Goal: Task Accomplishment & Management: Use online tool/utility

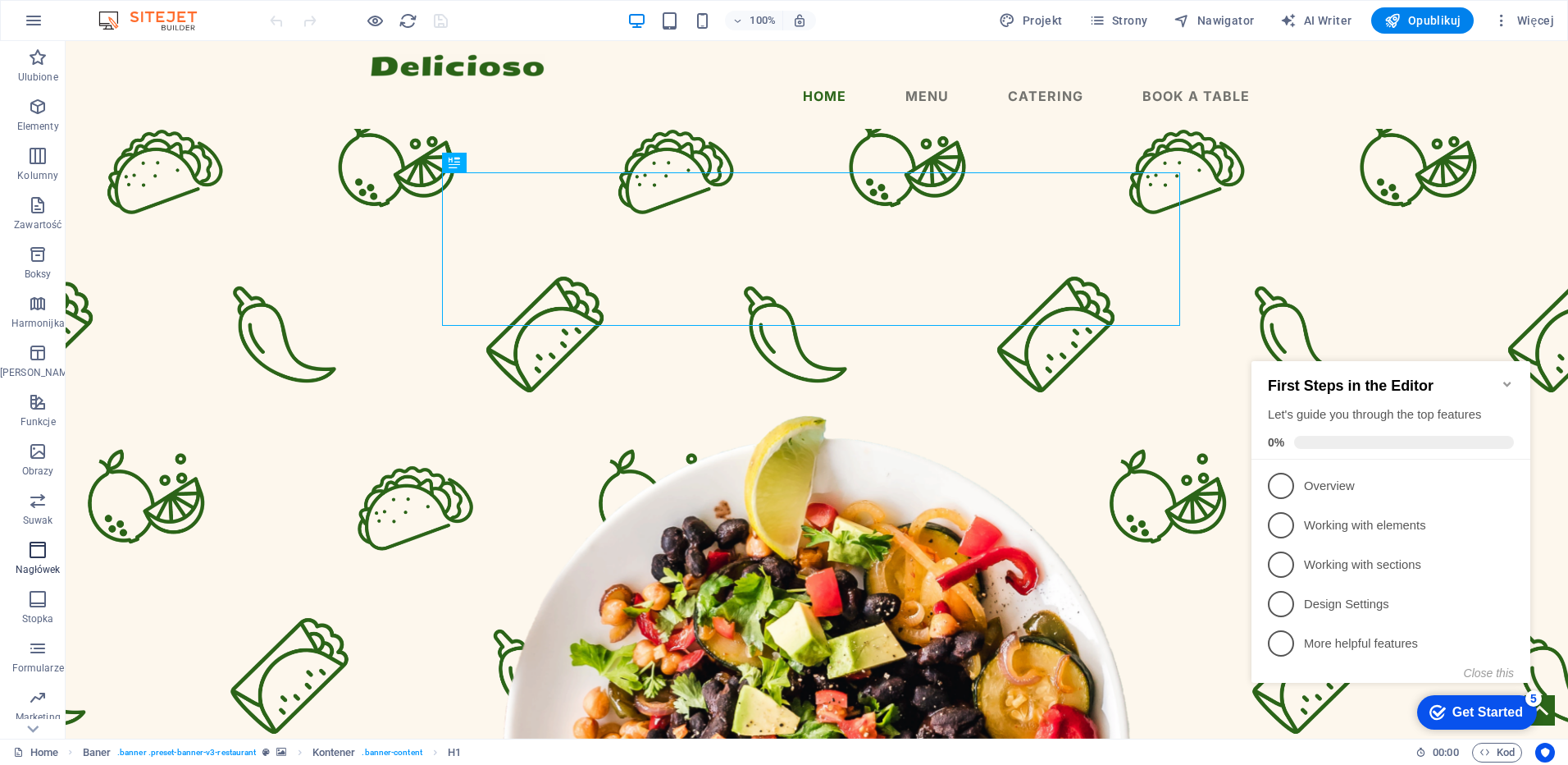
click at [40, 558] on icon "button" at bounding box center [38, 550] width 20 height 20
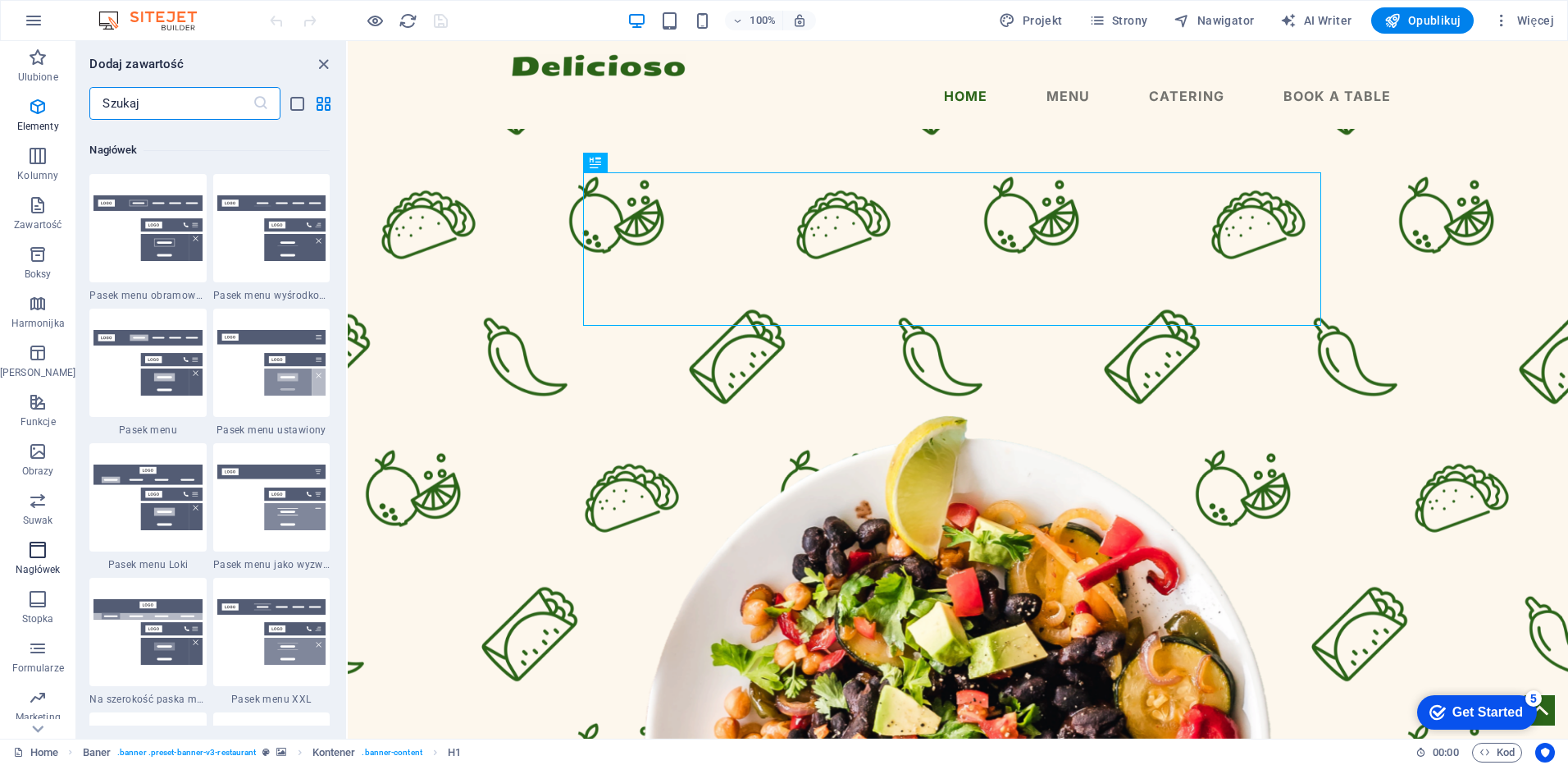
scroll to position [9882, 0]
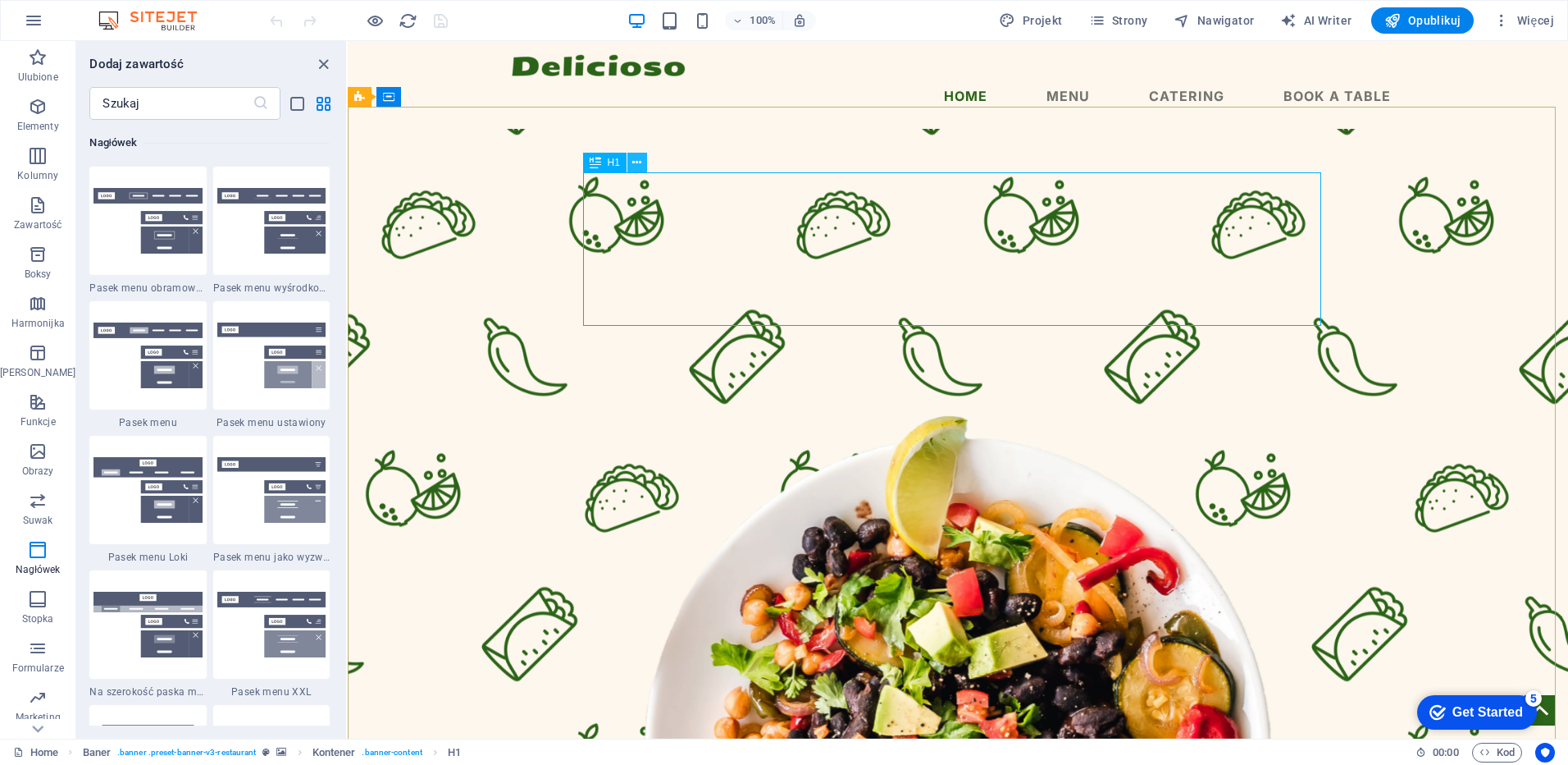
click at [635, 163] on icon at bounding box center [636, 162] width 9 height 17
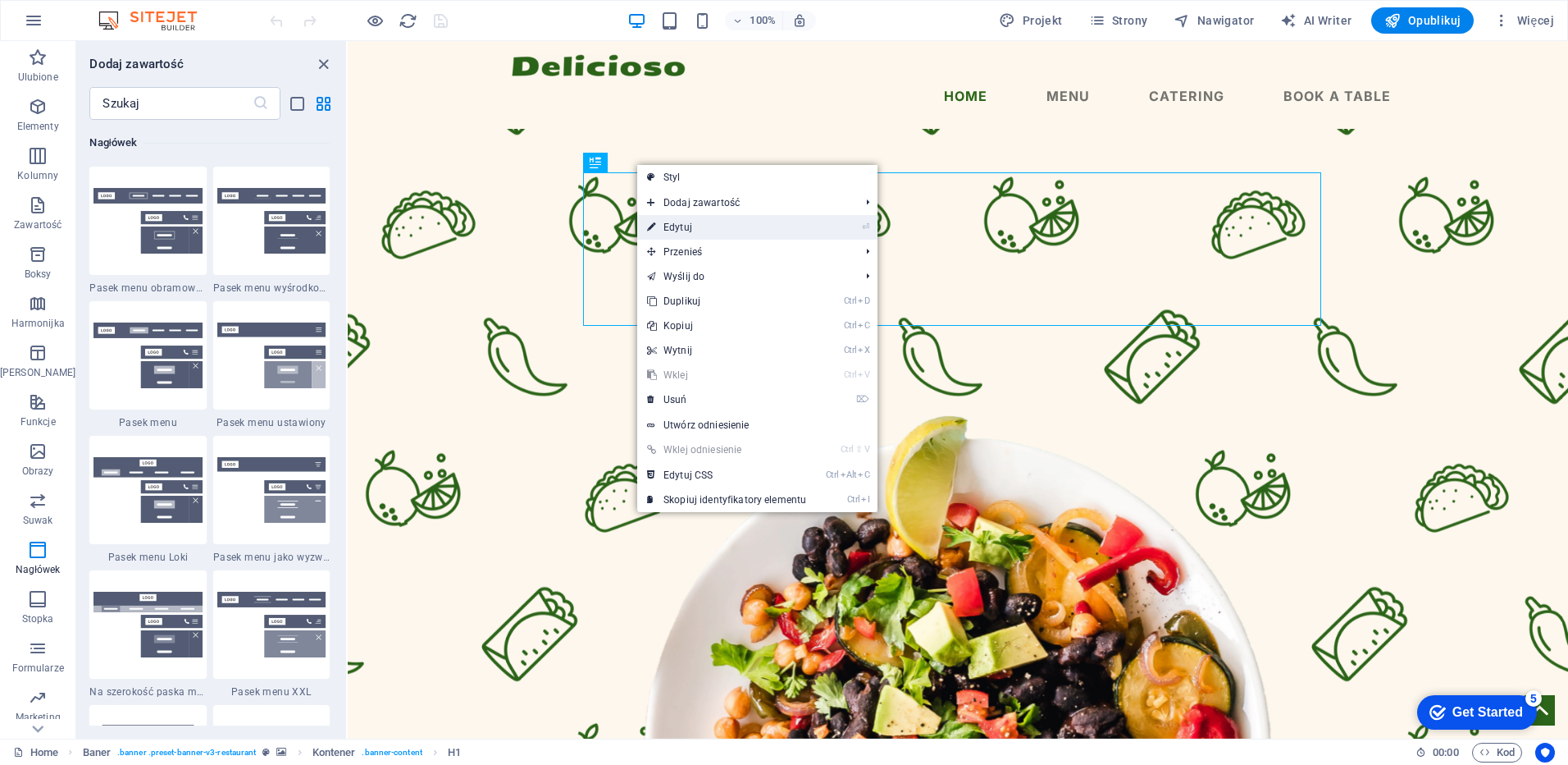
click at [682, 231] on link "⏎ Edytuj" at bounding box center [726, 227] width 179 height 25
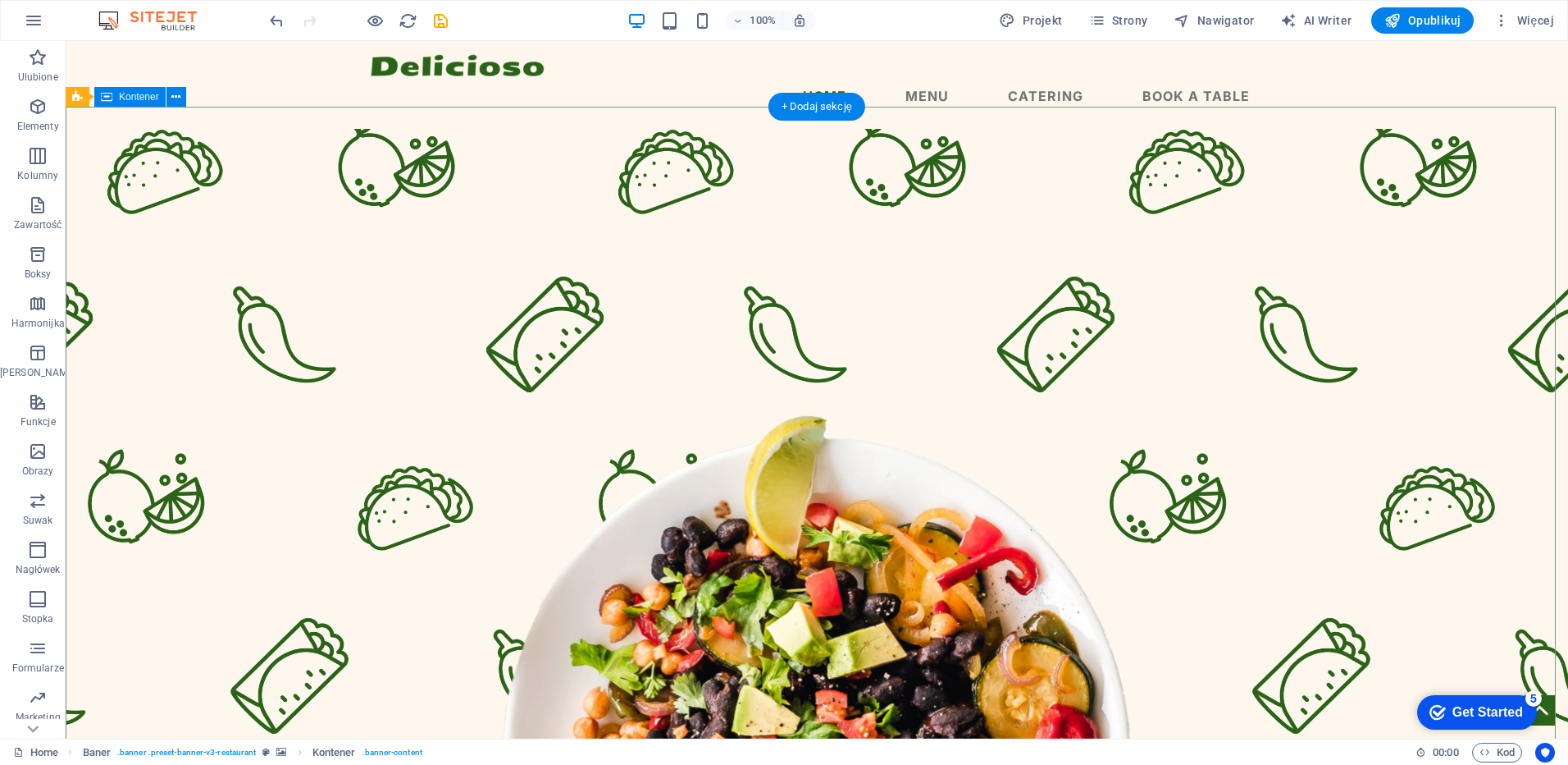
click at [408, 21] on icon "reload" at bounding box center [407, 21] width 19 height 19
click at [444, 23] on icon "save" at bounding box center [440, 21] width 19 height 19
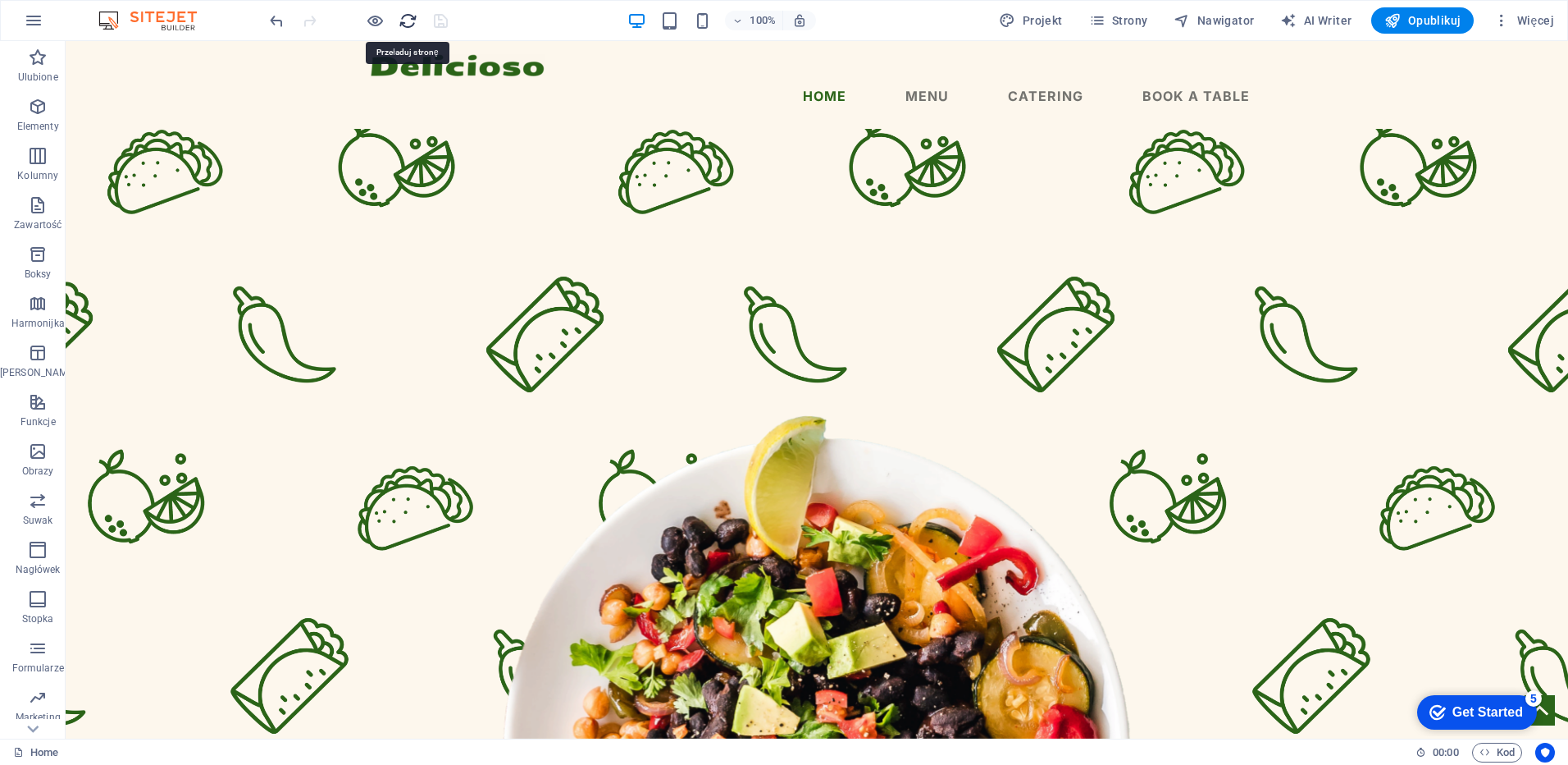
click at [415, 21] on icon "reload" at bounding box center [407, 21] width 19 height 19
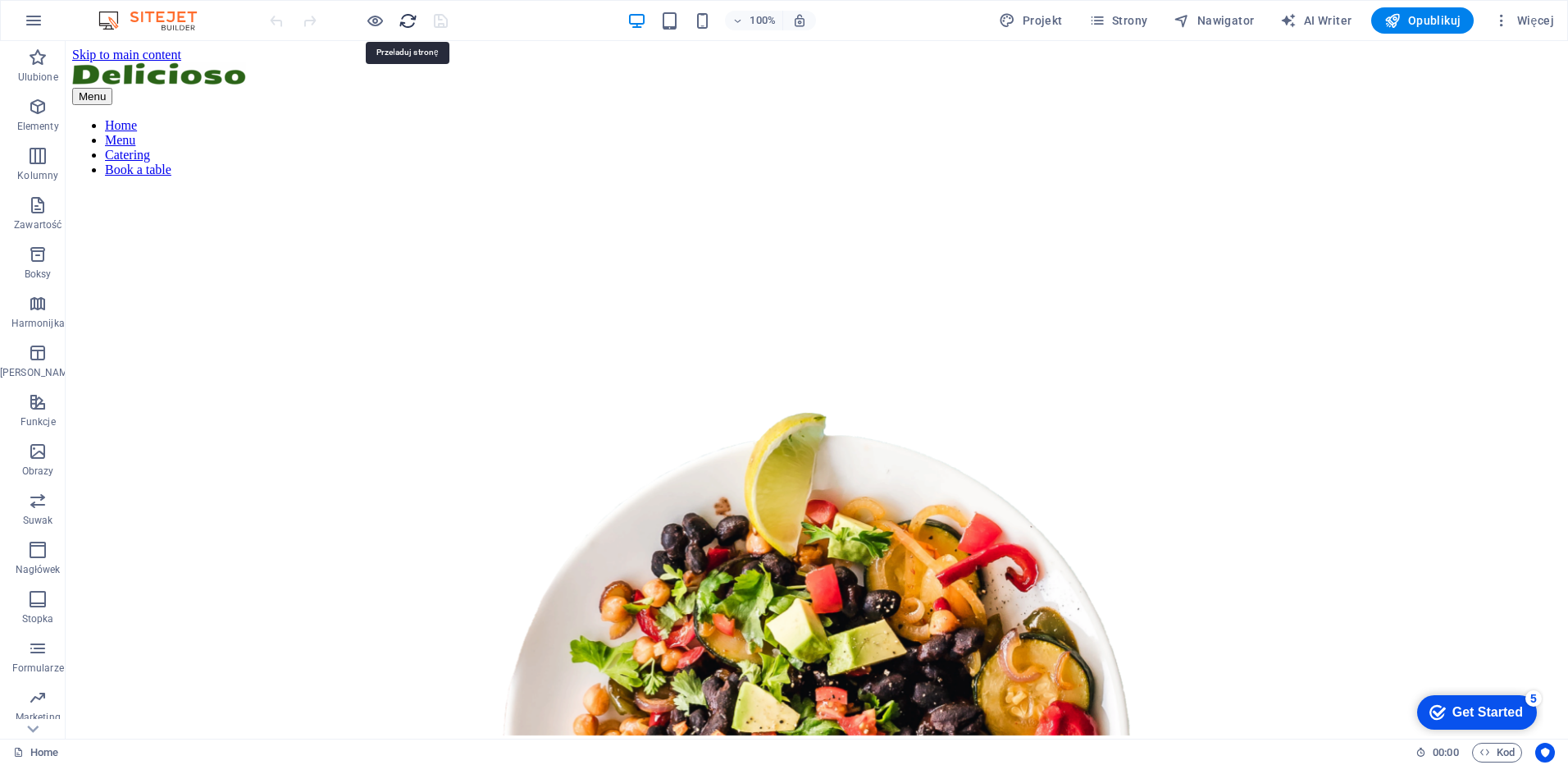
scroll to position [0, 0]
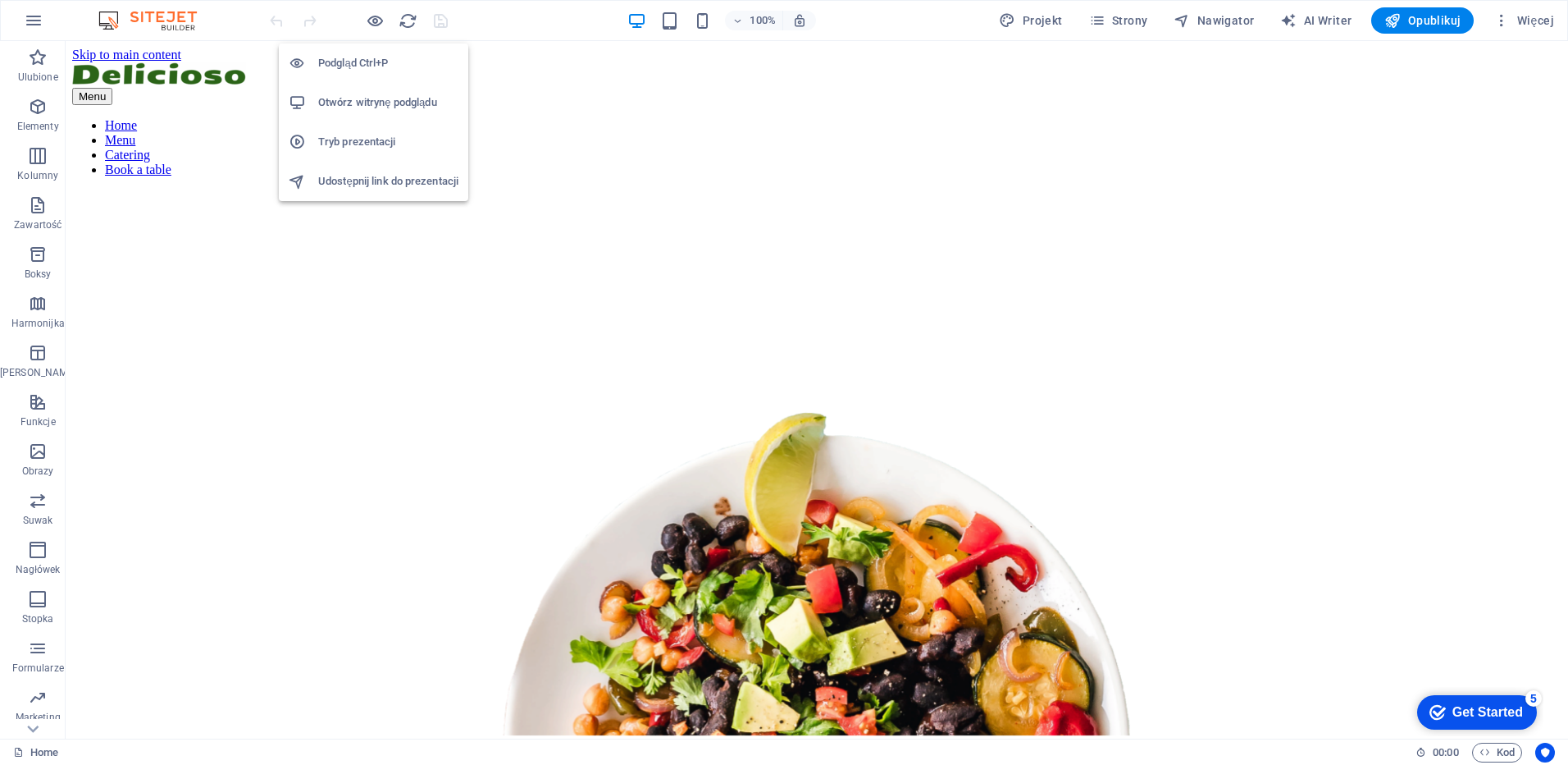
click at [358, 66] on h6 "Podgląd Ctrl+P" at bounding box center [389, 63] width 140 height 20
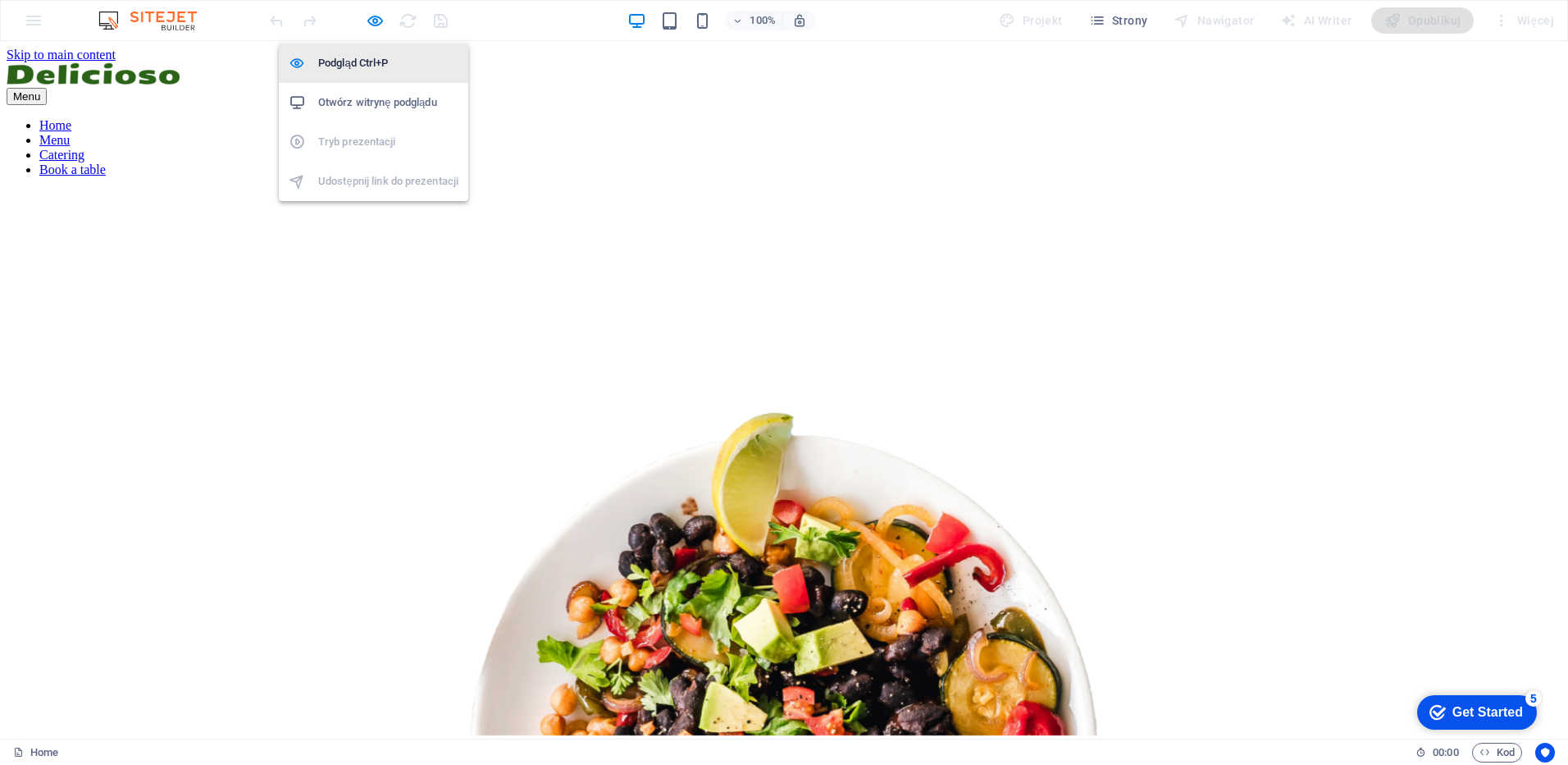
click at [359, 58] on h6 "Podgląd Ctrl+P" at bounding box center [389, 63] width 140 height 20
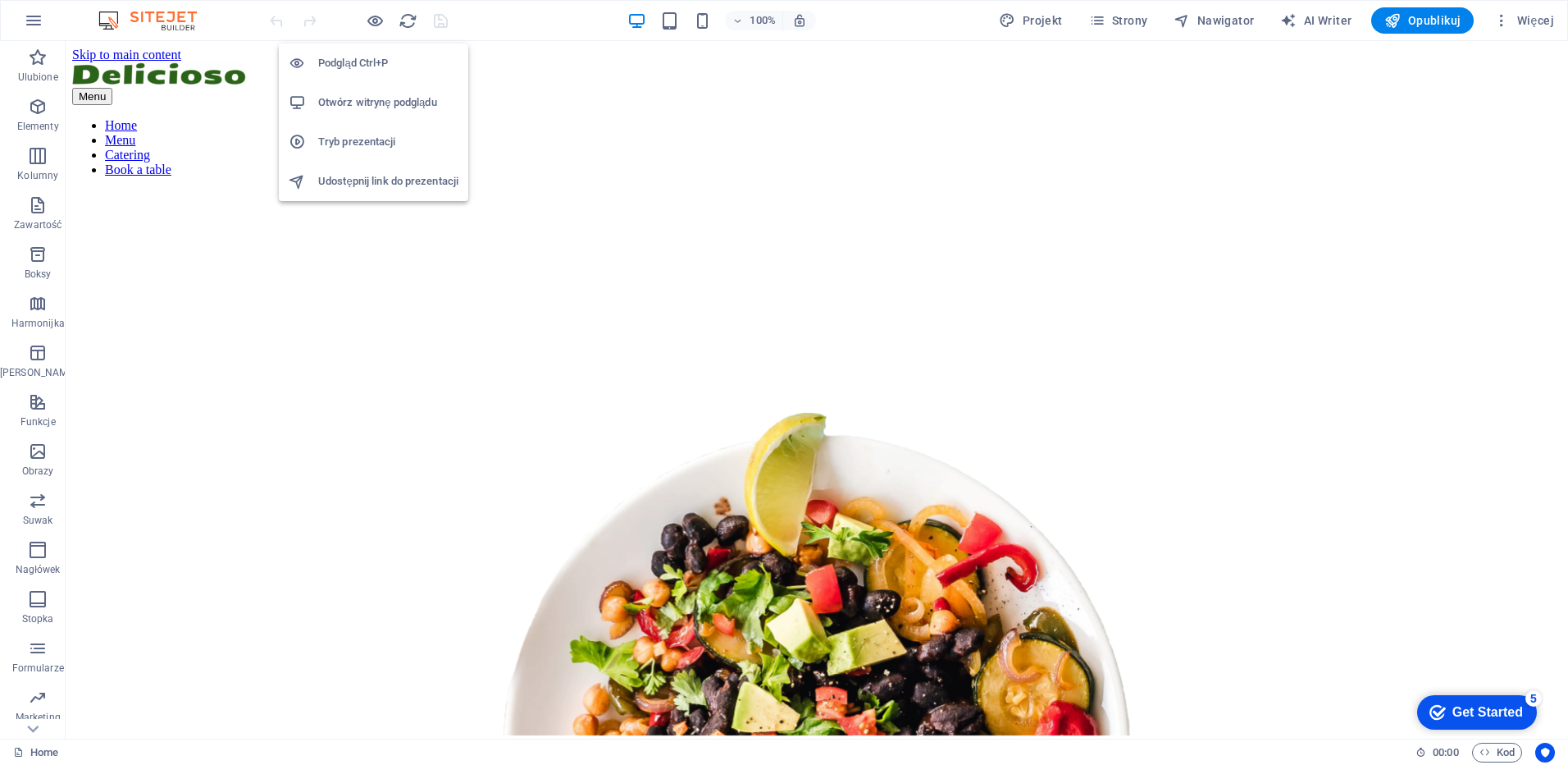
click at [364, 99] on h6 "Otwórz witrynę podglądu" at bounding box center [389, 103] width 140 height 20
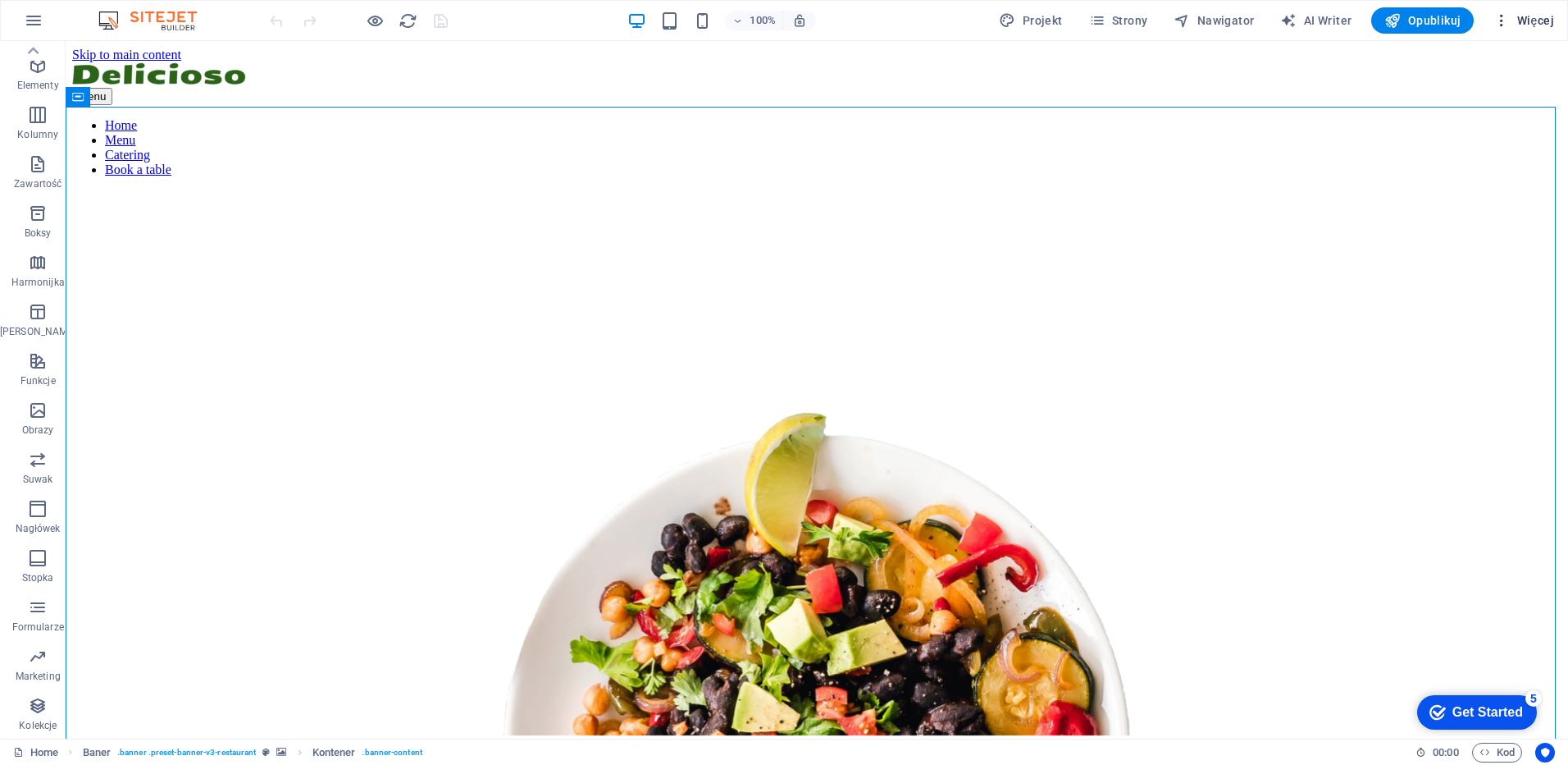
click at [1515, 20] on span "Więcej" at bounding box center [1524, 21] width 61 height 16
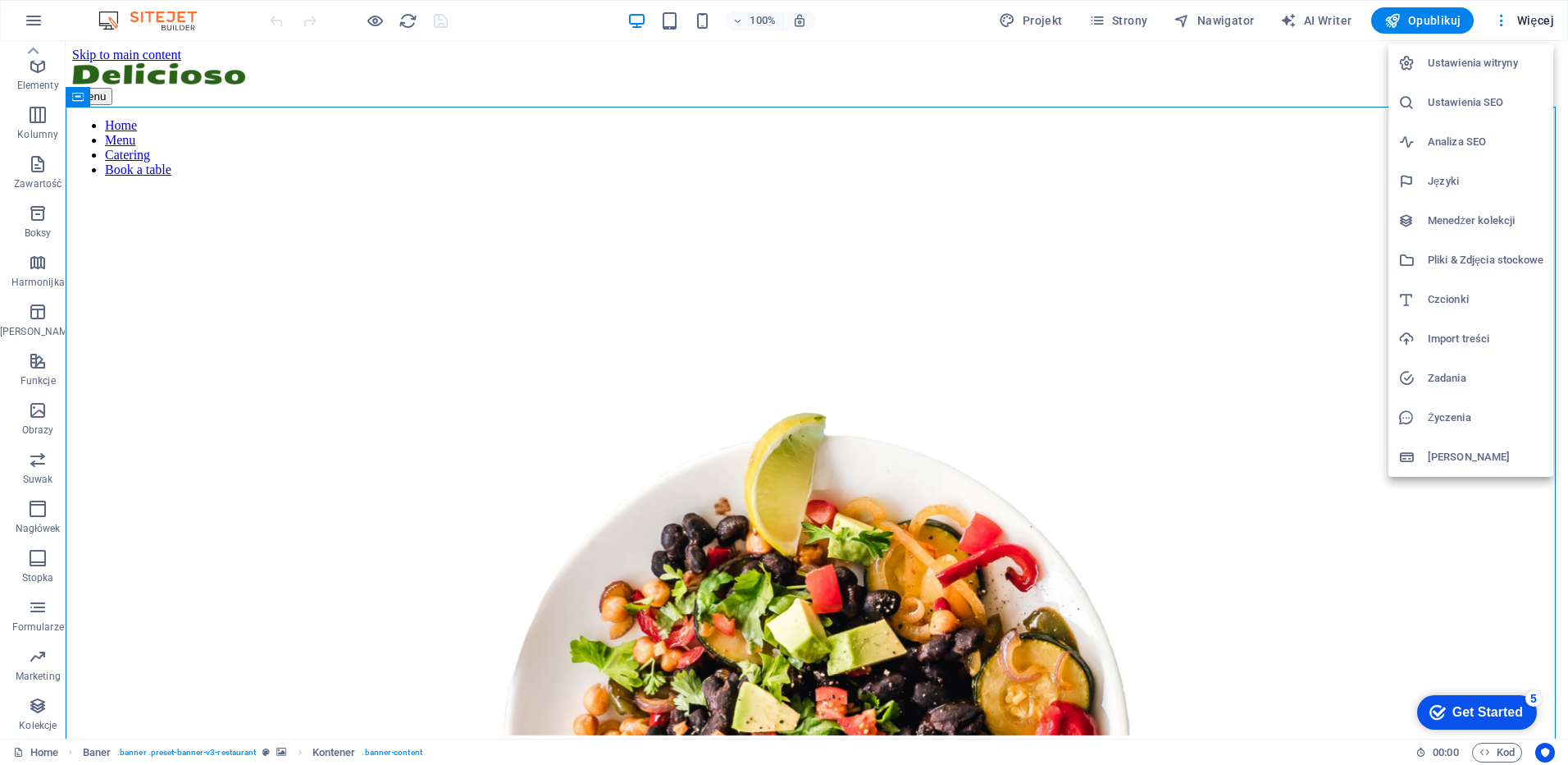
click at [1135, 557] on div at bounding box center [784, 382] width 1568 height 765
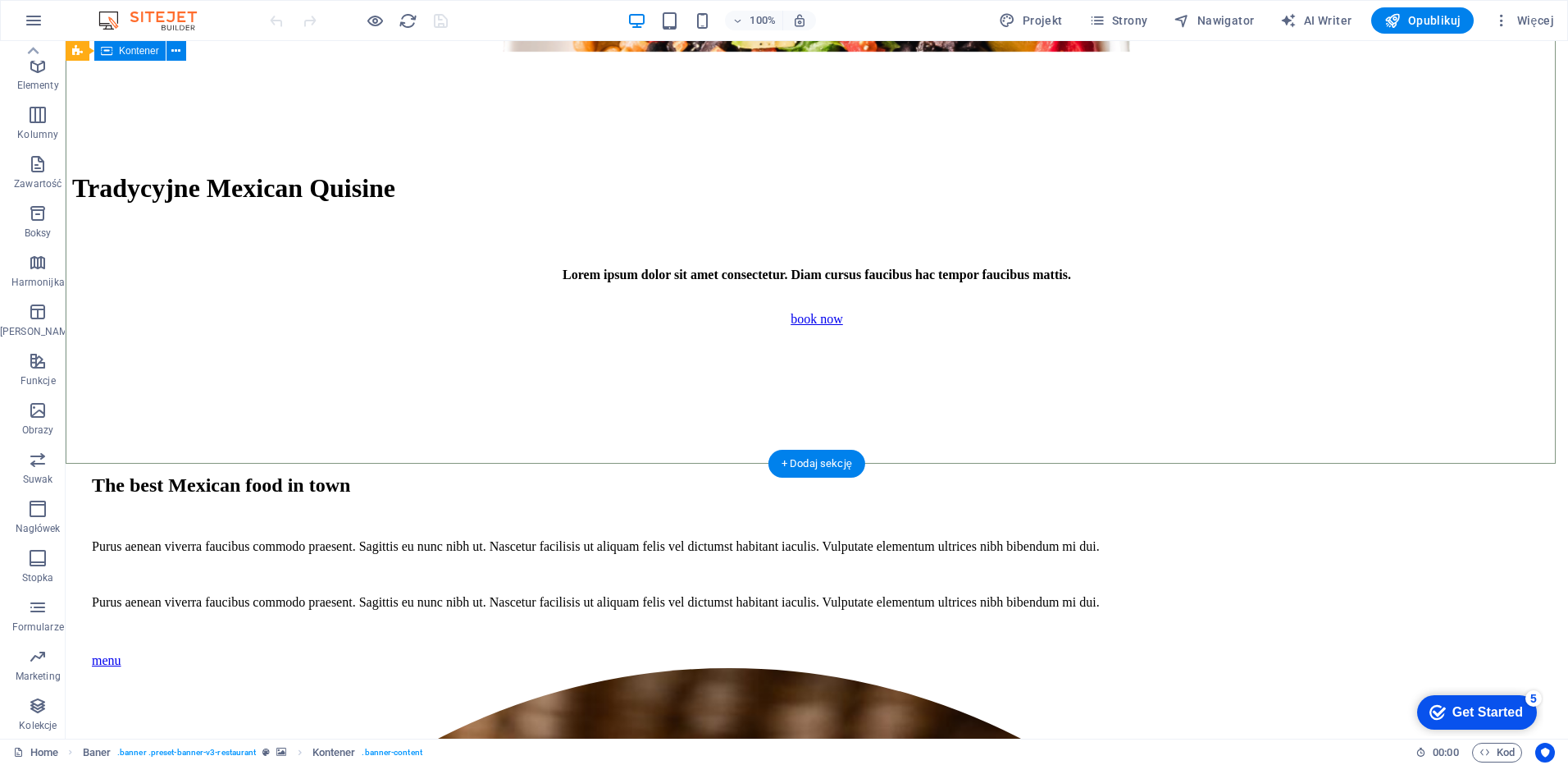
scroll to position [0, 0]
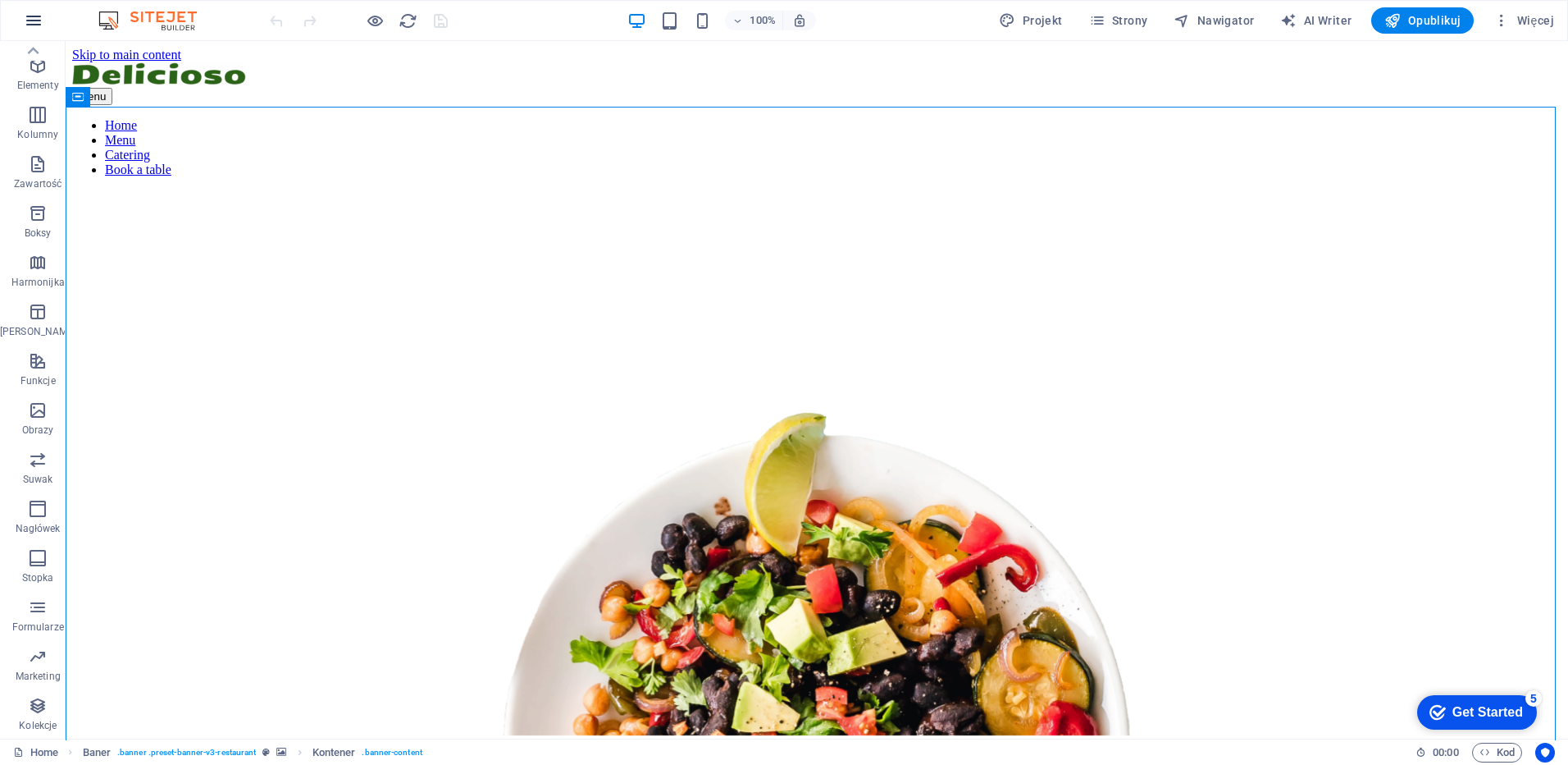
click at [35, 26] on icon "button" at bounding box center [34, 21] width 20 height 20
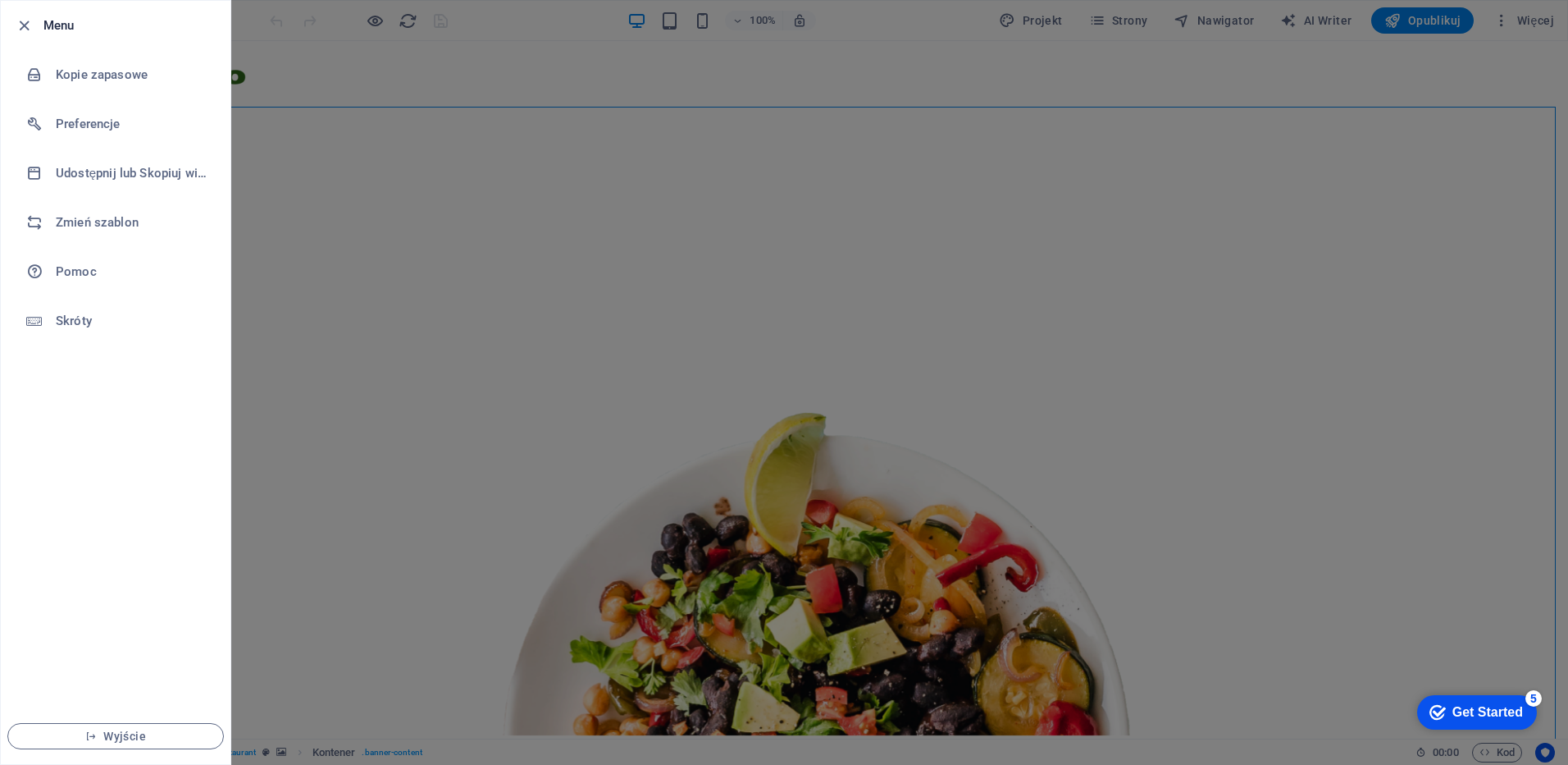
click at [313, 335] on div at bounding box center [784, 382] width 1568 height 765
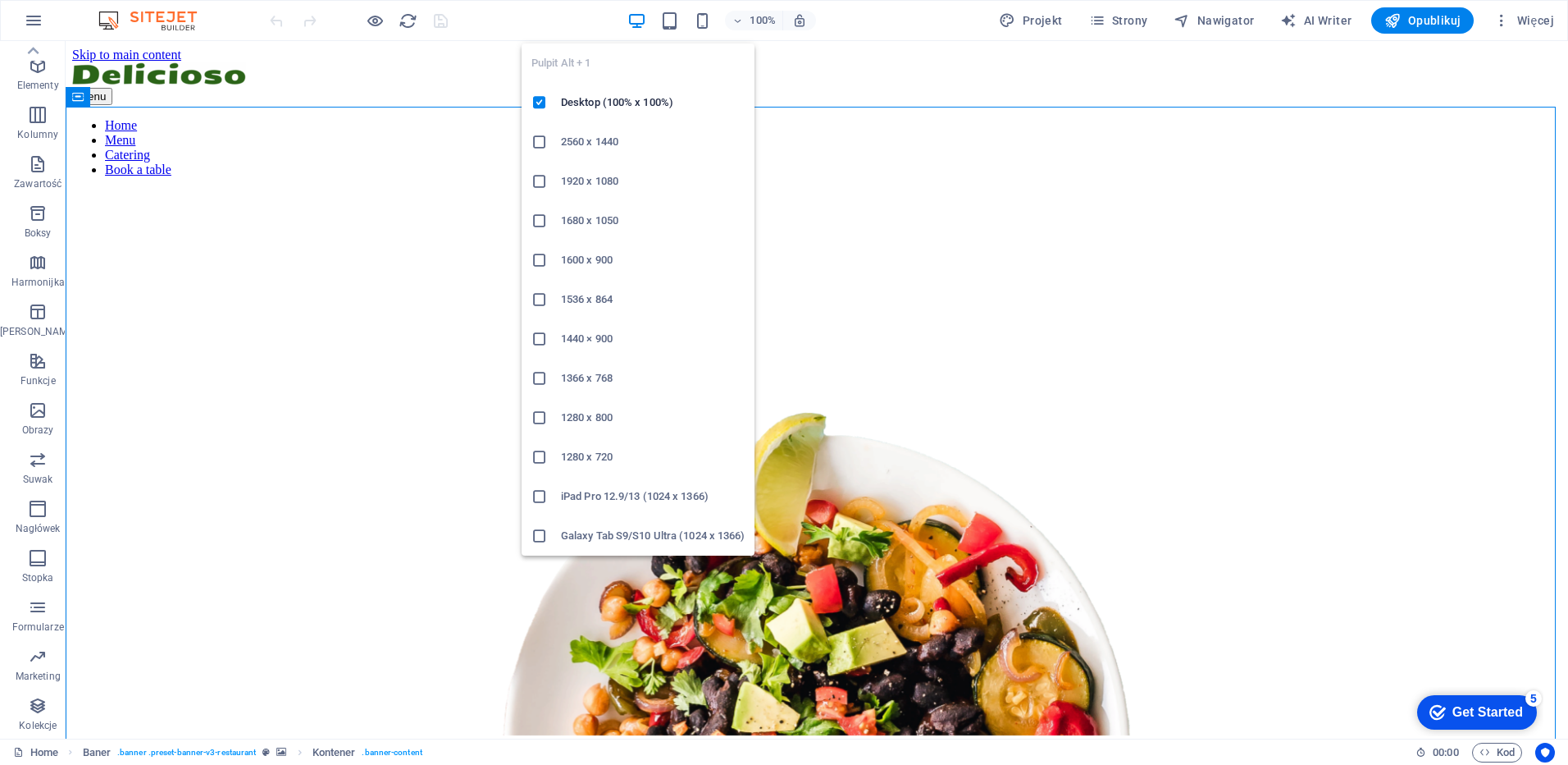
click at [600, 183] on h6 "1920 x 1080" at bounding box center [653, 181] width 184 height 20
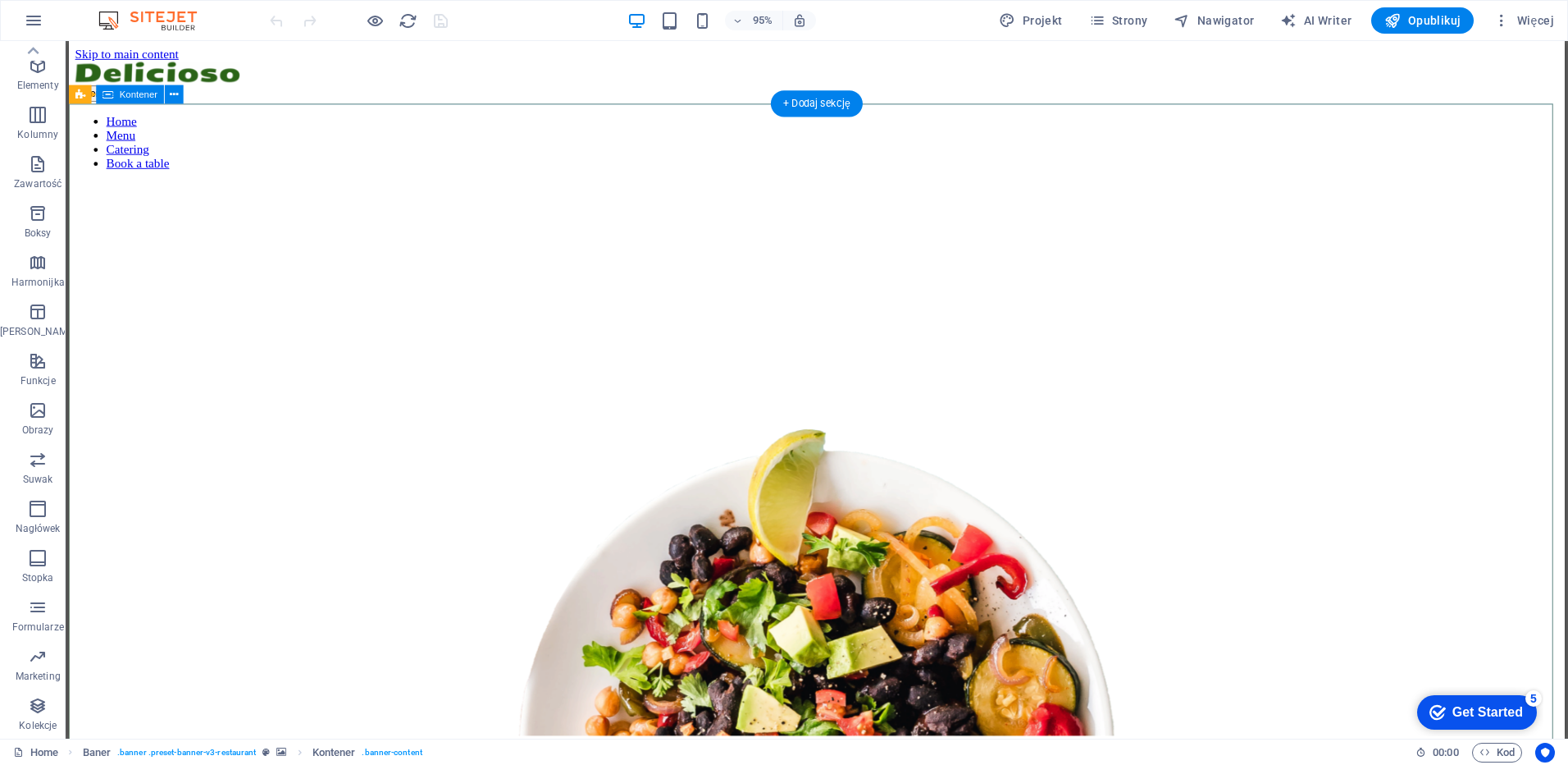
click at [408, 18] on icon "reload" at bounding box center [407, 21] width 19 height 19
click at [1517, 18] on span "Więcej" at bounding box center [1524, 21] width 61 height 16
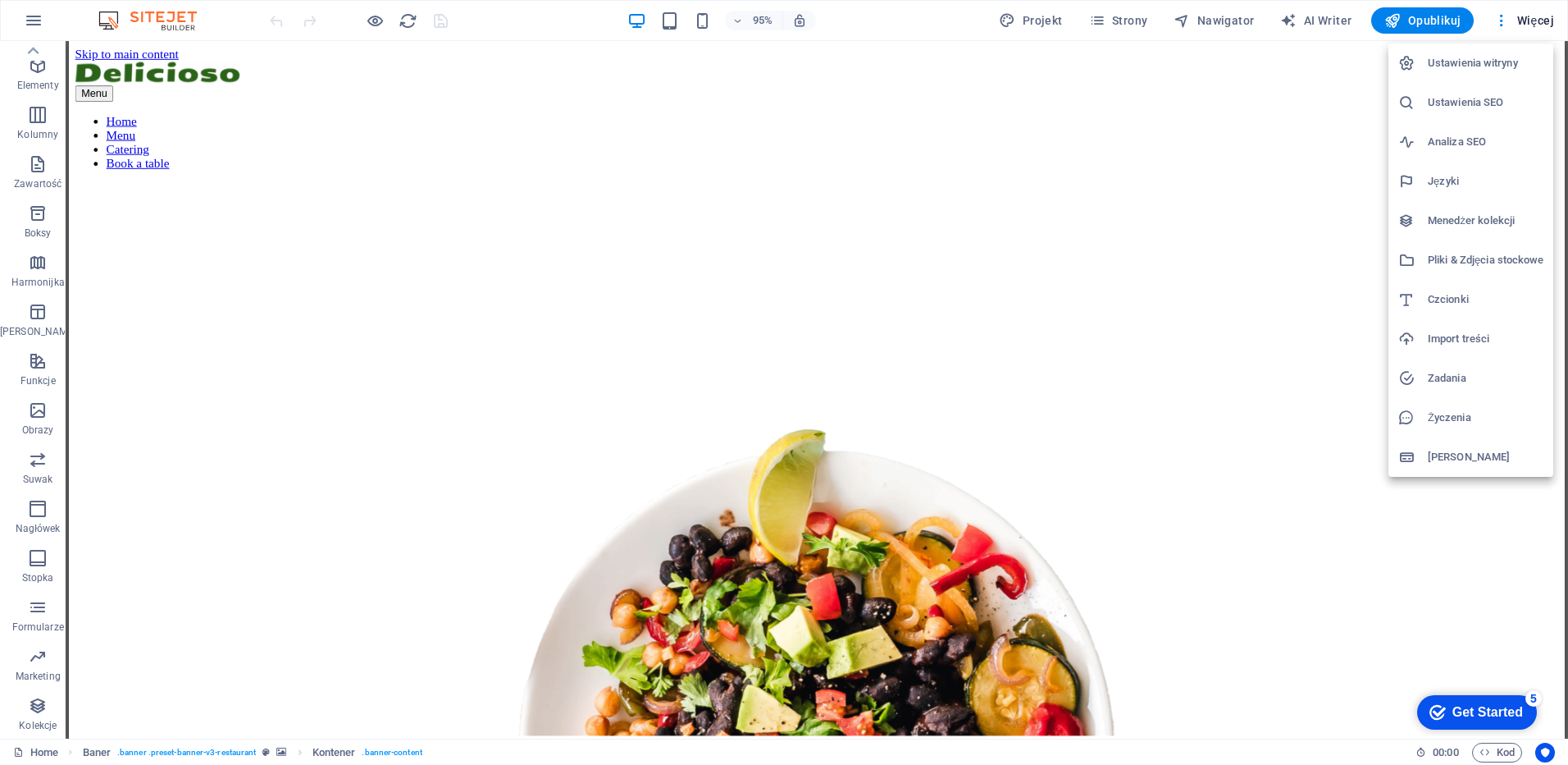
click at [1322, 455] on div at bounding box center [784, 382] width 1568 height 765
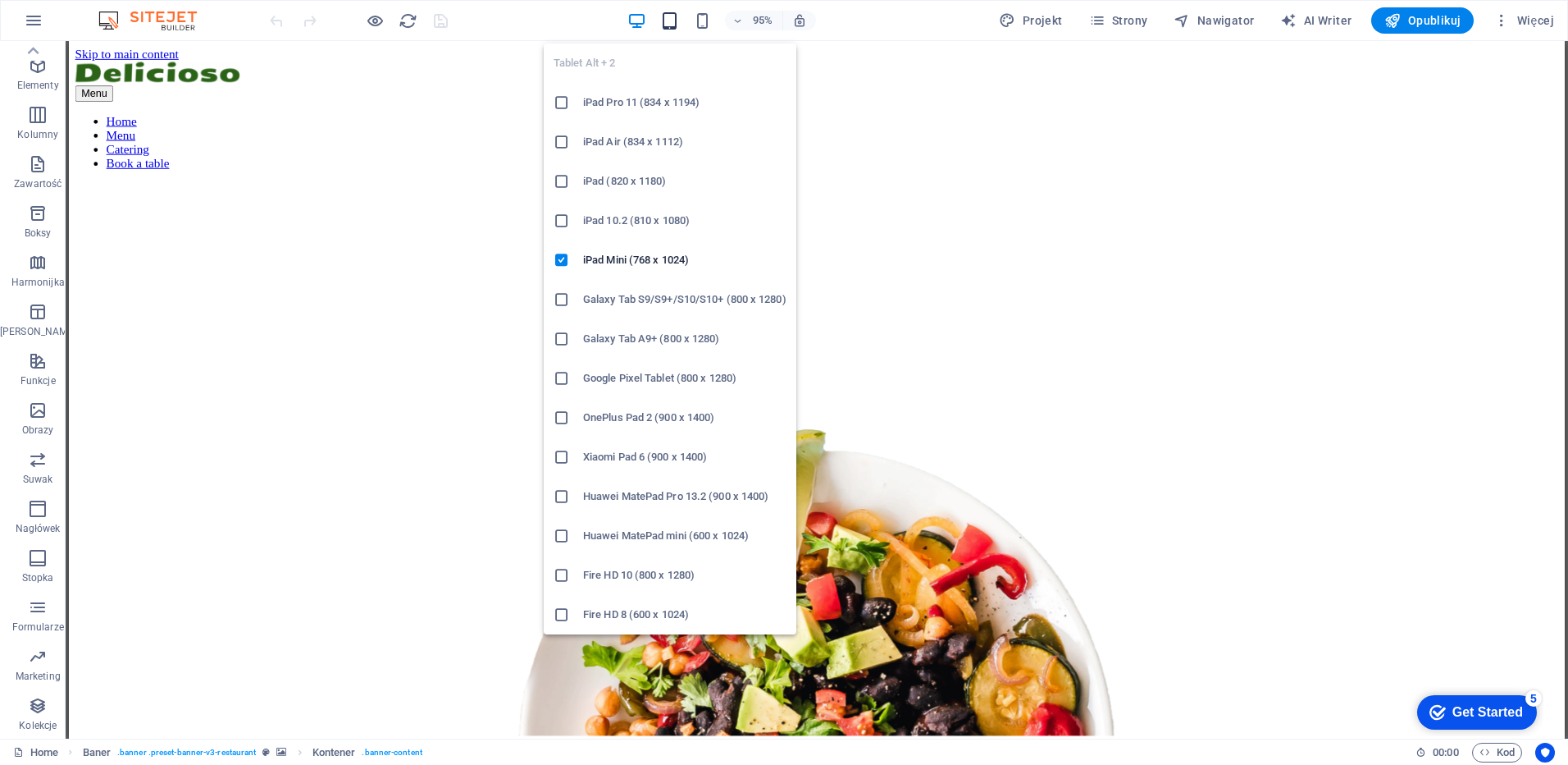
click at [668, 26] on icon "button" at bounding box center [669, 21] width 19 height 19
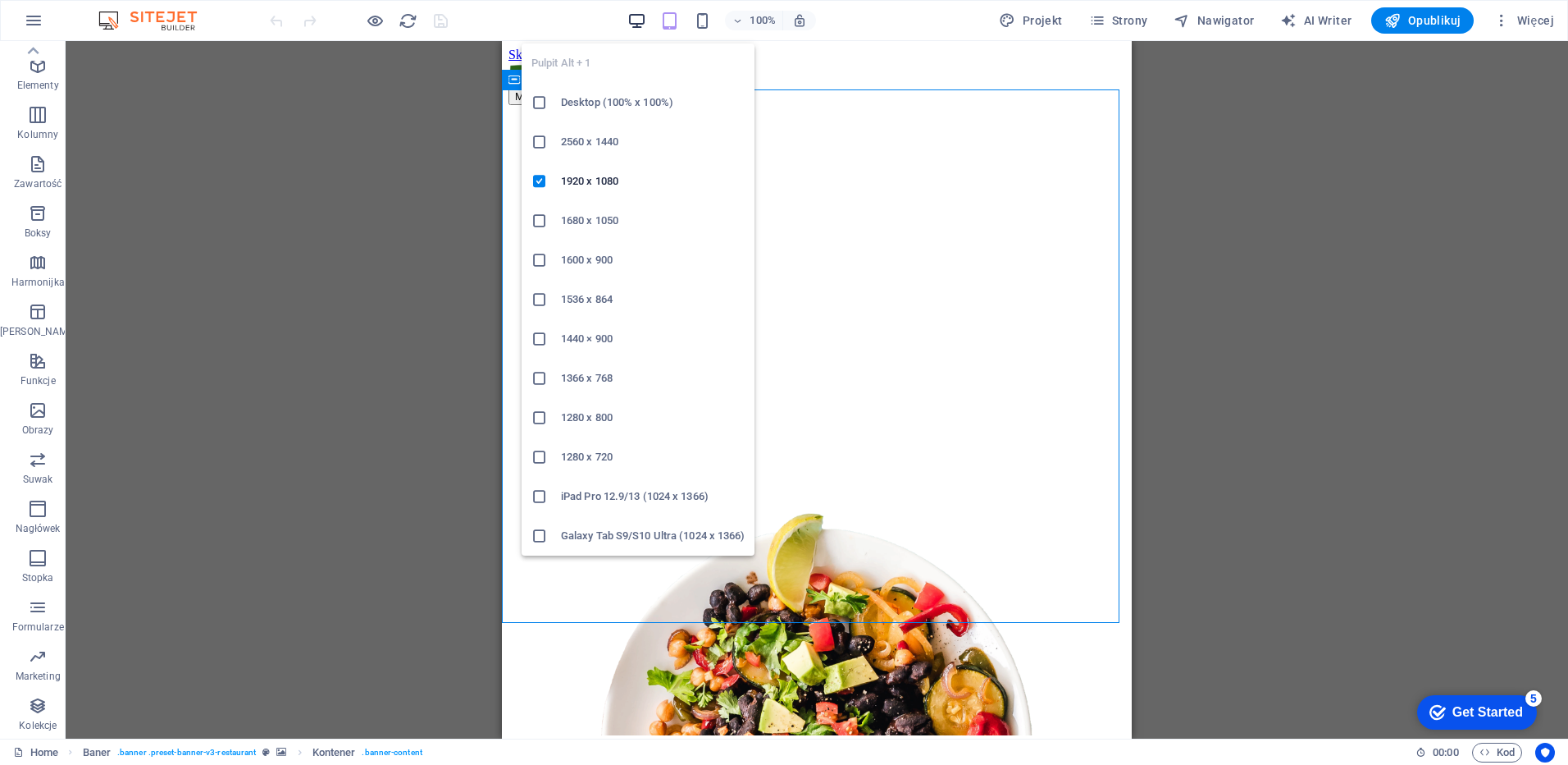
click at [634, 23] on icon "button" at bounding box center [636, 21] width 19 height 19
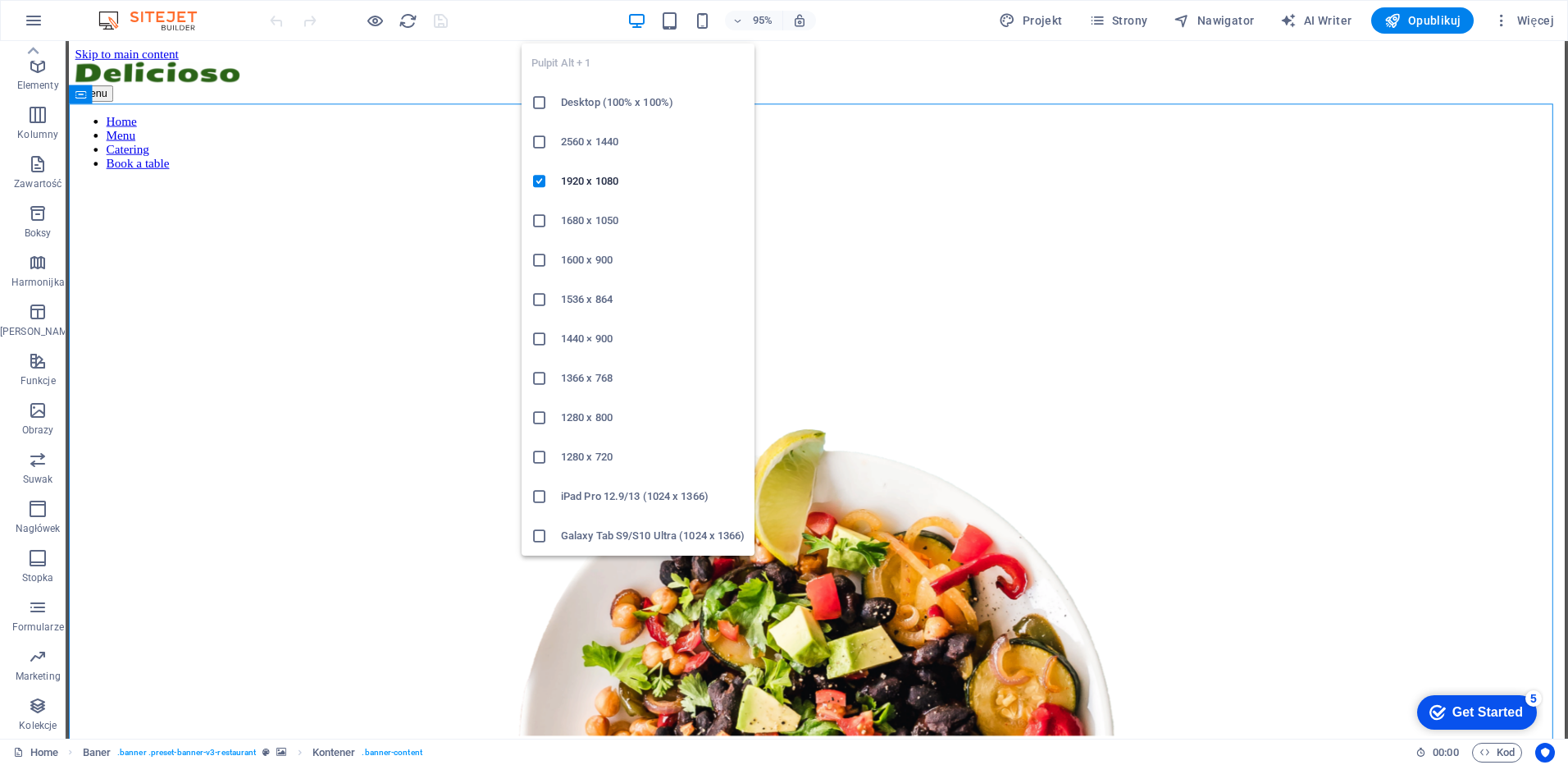
click at [637, 20] on icon "button" at bounding box center [636, 21] width 19 height 19
click at [571, 96] on h6 "Desktop (100% x 100%)" at bounding box center [653, 103] width 184 height 20
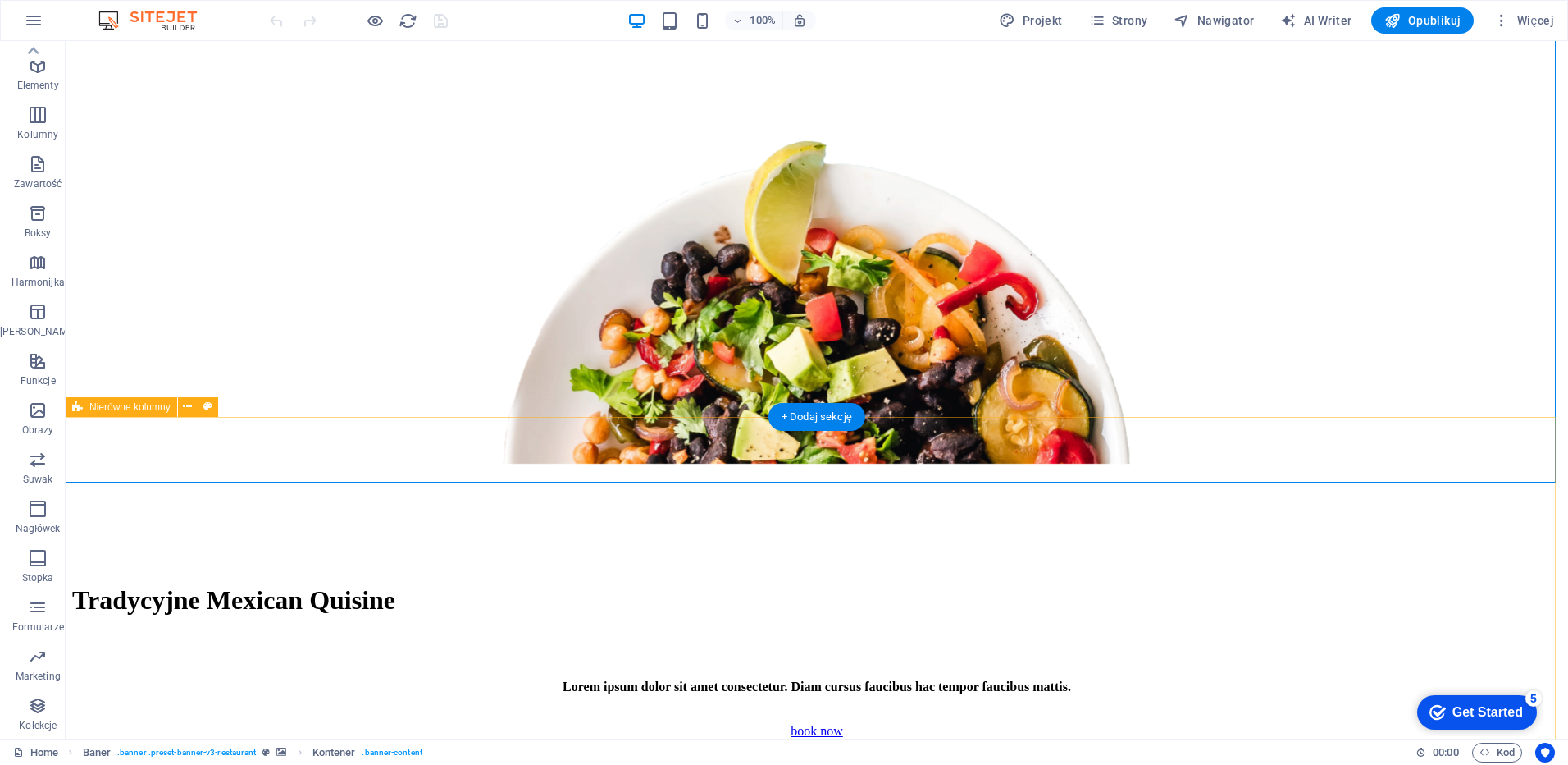
scroll to position [273, 0]
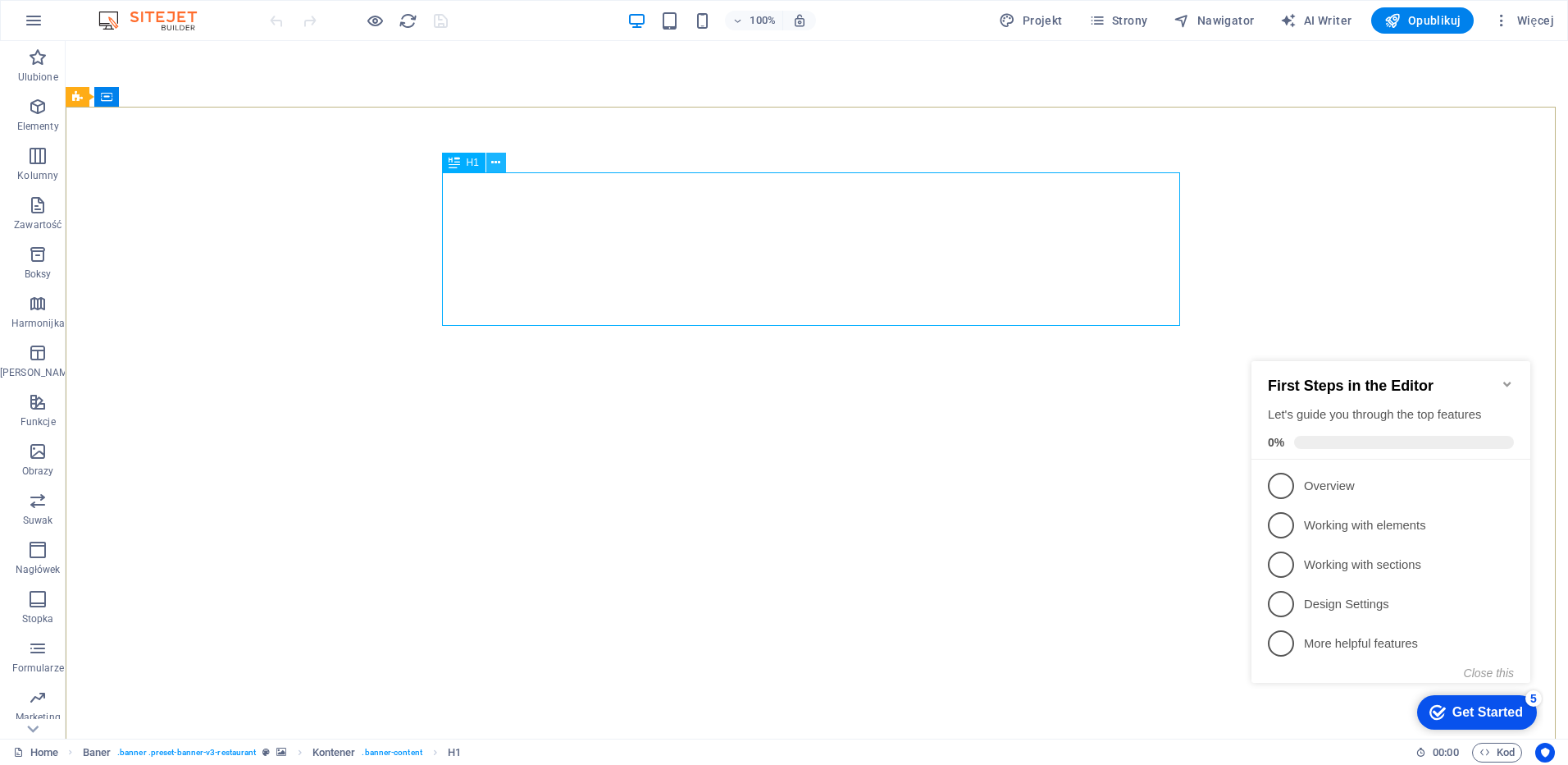
click at [496, 166] on icon at bounding box center [496, 162] width 9 height 17
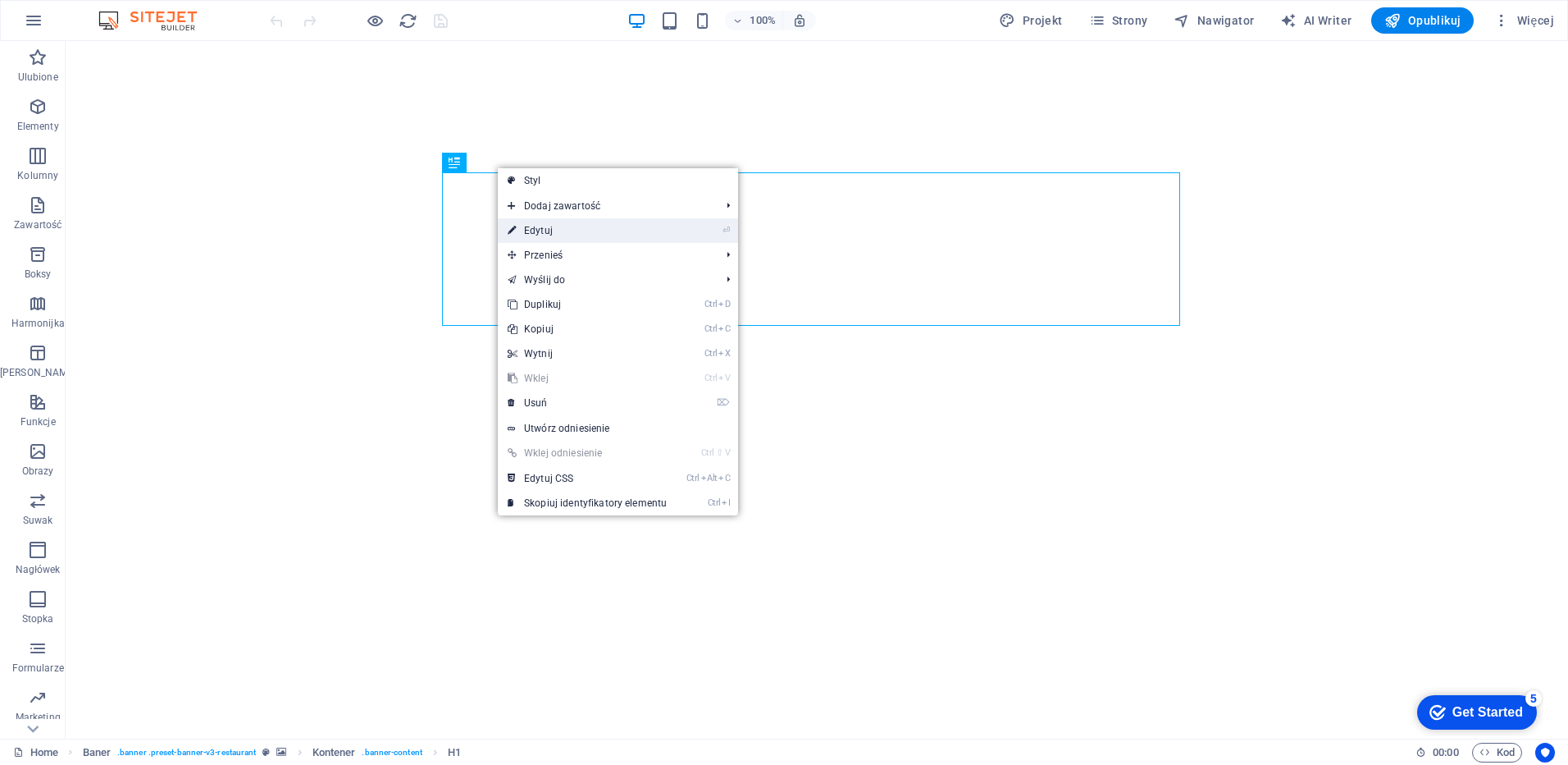
click at [523, 228] on link "⏎ Edytuj" at bounding box center [587, 231] width 179 height 25
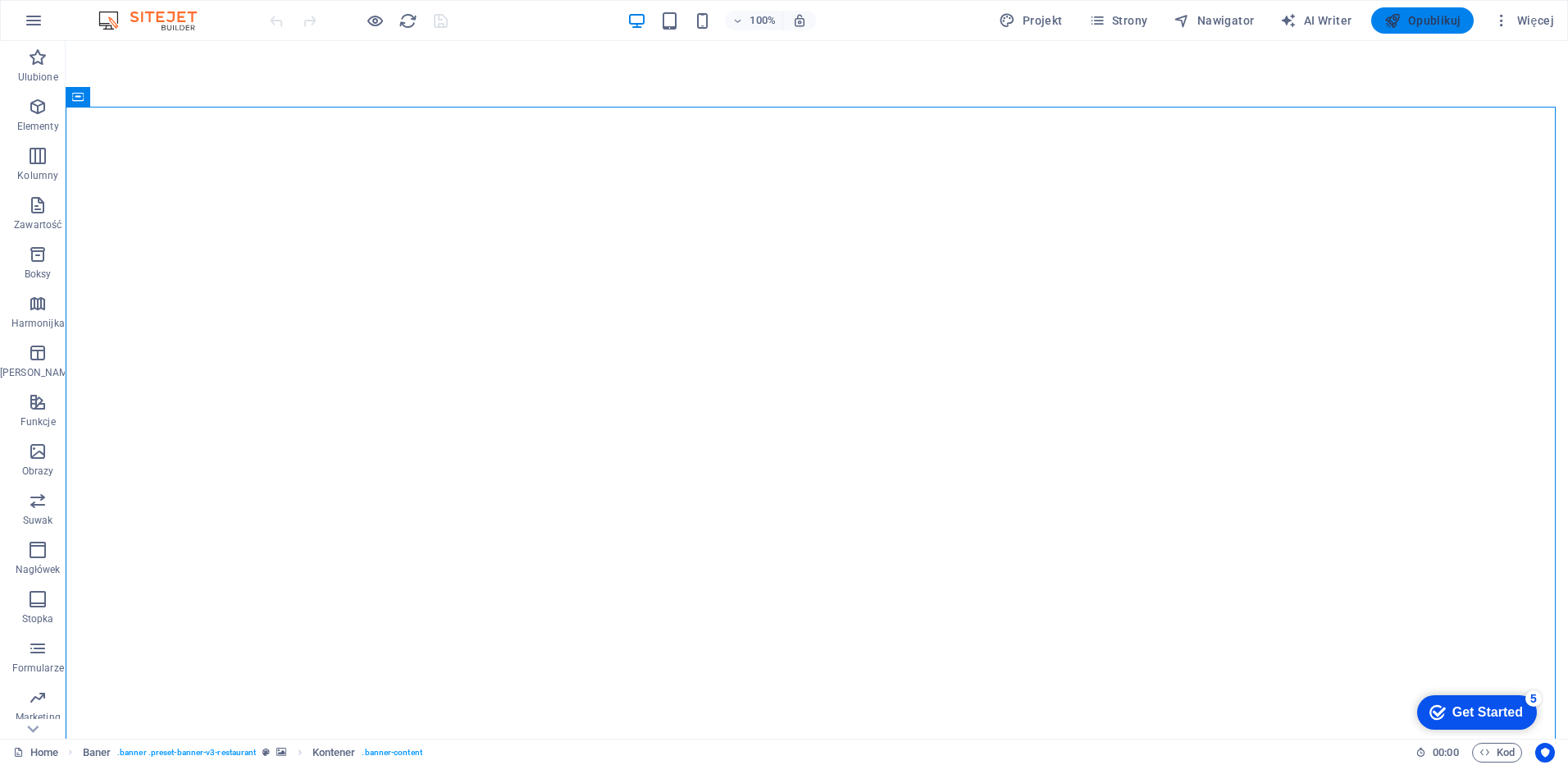
click at [1422, 20] on span "Opublikuj" at bounding box center [1422, 21] width 77 height 16
